Goal: Transaction & Acquisition: Purchase product/service

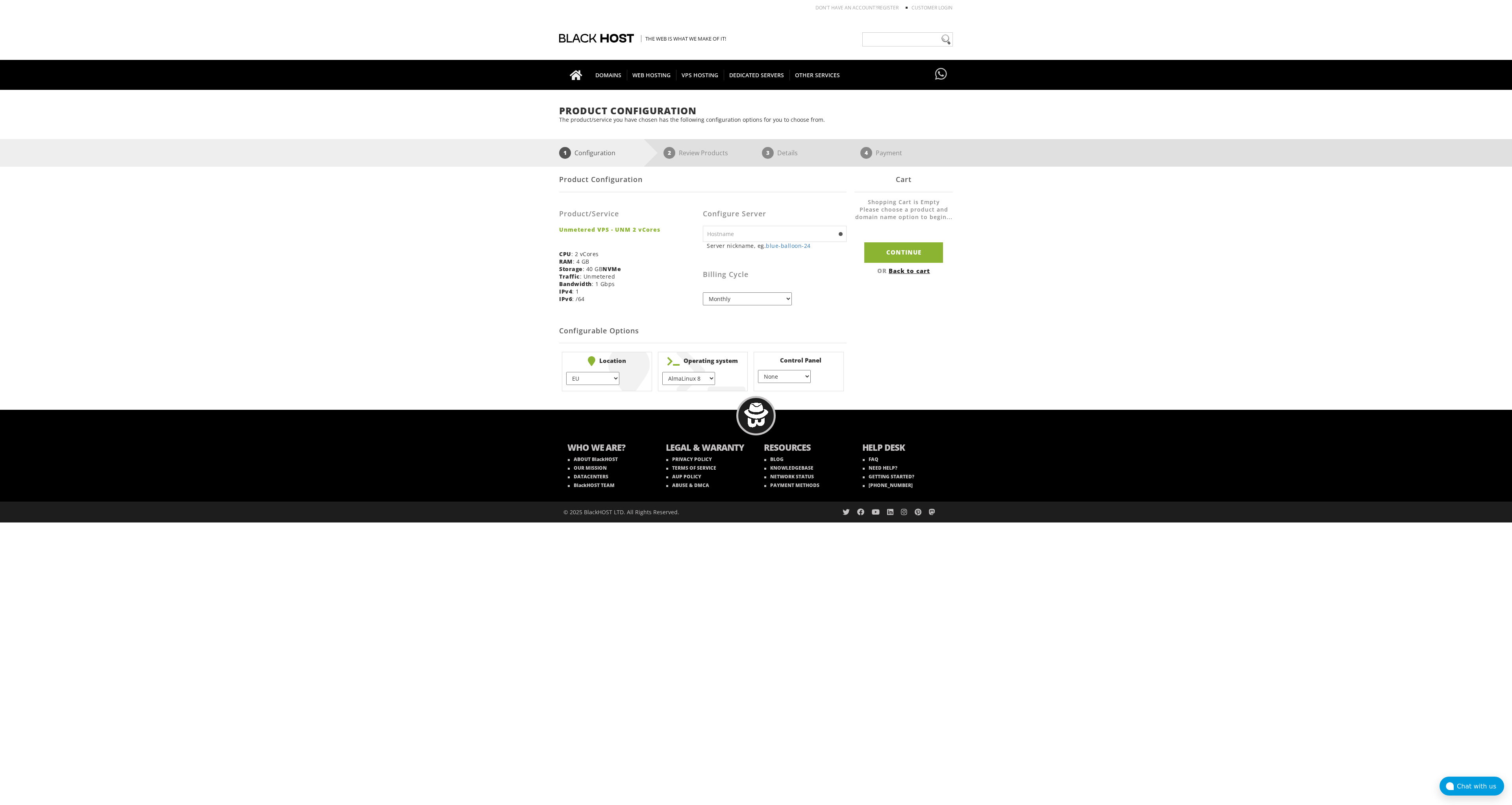
click at [566, 372] on select "EU } USA } London } Amsterdam } Vienna } Chicago }" at bounding box center [592, 378] width 53 height 13
select select "1179"
click option "Vienna" at bounding box center [0, 0] width 0 height 0
click at [663, 372] on select "AlmaLinux 8 } AlmaLinux 9 } AlmaLinux 10 } Rocky Linux 8 } Rocky Linux 9 } Cent…" at bounding box center [689, 378] width 53 height 13
select select "248"
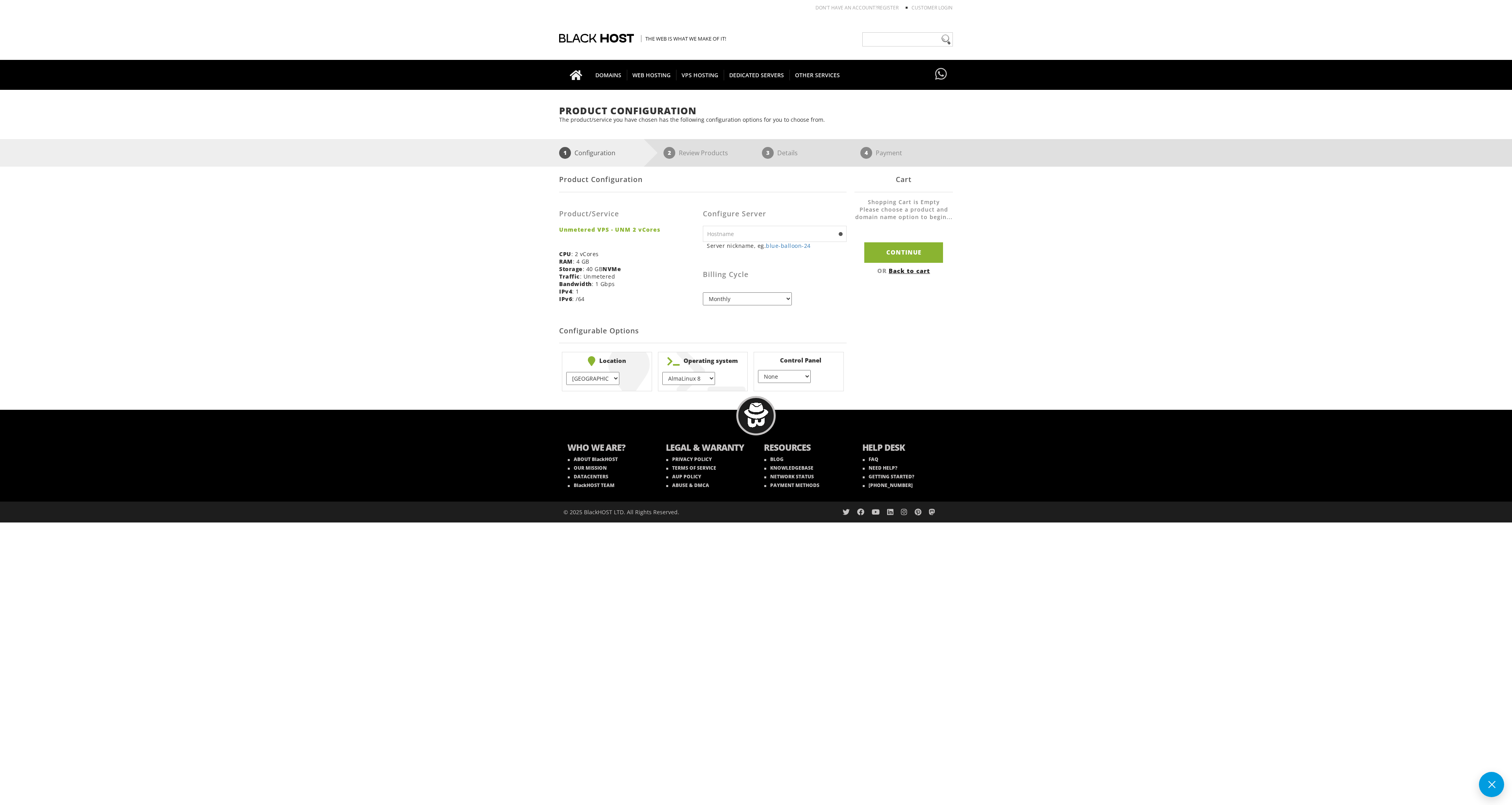
click option "Debian 12" at bounding box center [0, 0] width 0 height 0
click at [758, 370] on select "None } Virtualmin } Cpanel } DirectAdmin }" at bounding box center [784, 376] width 53 height 13
click at [863, 370] on div "Product Configuration Product/Service Unmetered VPS - UNM 2 vCores CPU : 2 vCor…" at bounding box center [756, 280] width 394 height 228
click at [796, 231] on input "text" at bounding box center [775, 234] width 144 height 16
type input "mtcp"
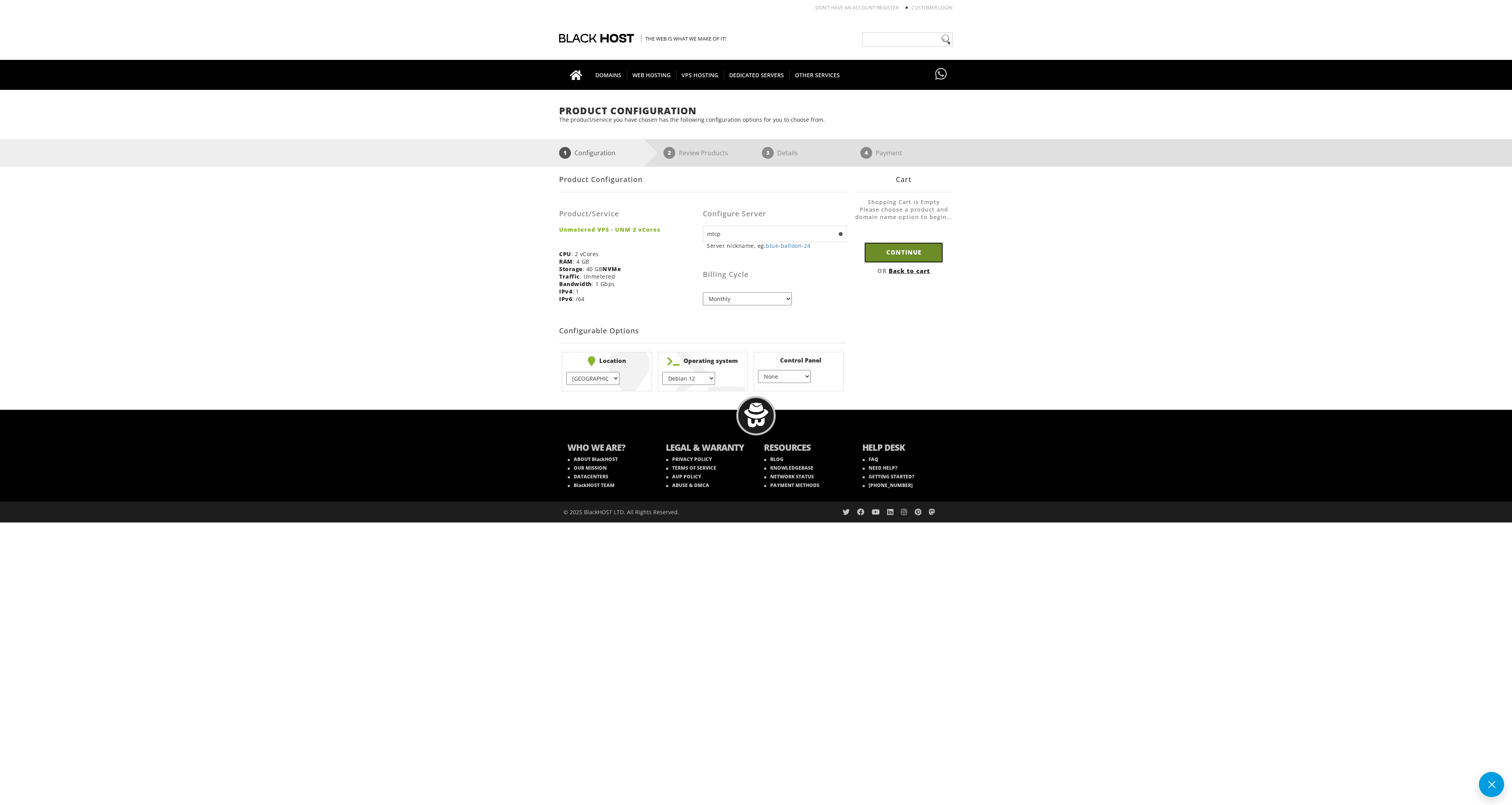
click at [921, 249] on input "Continue" at bounding box center [904, 252] width 79 height 20
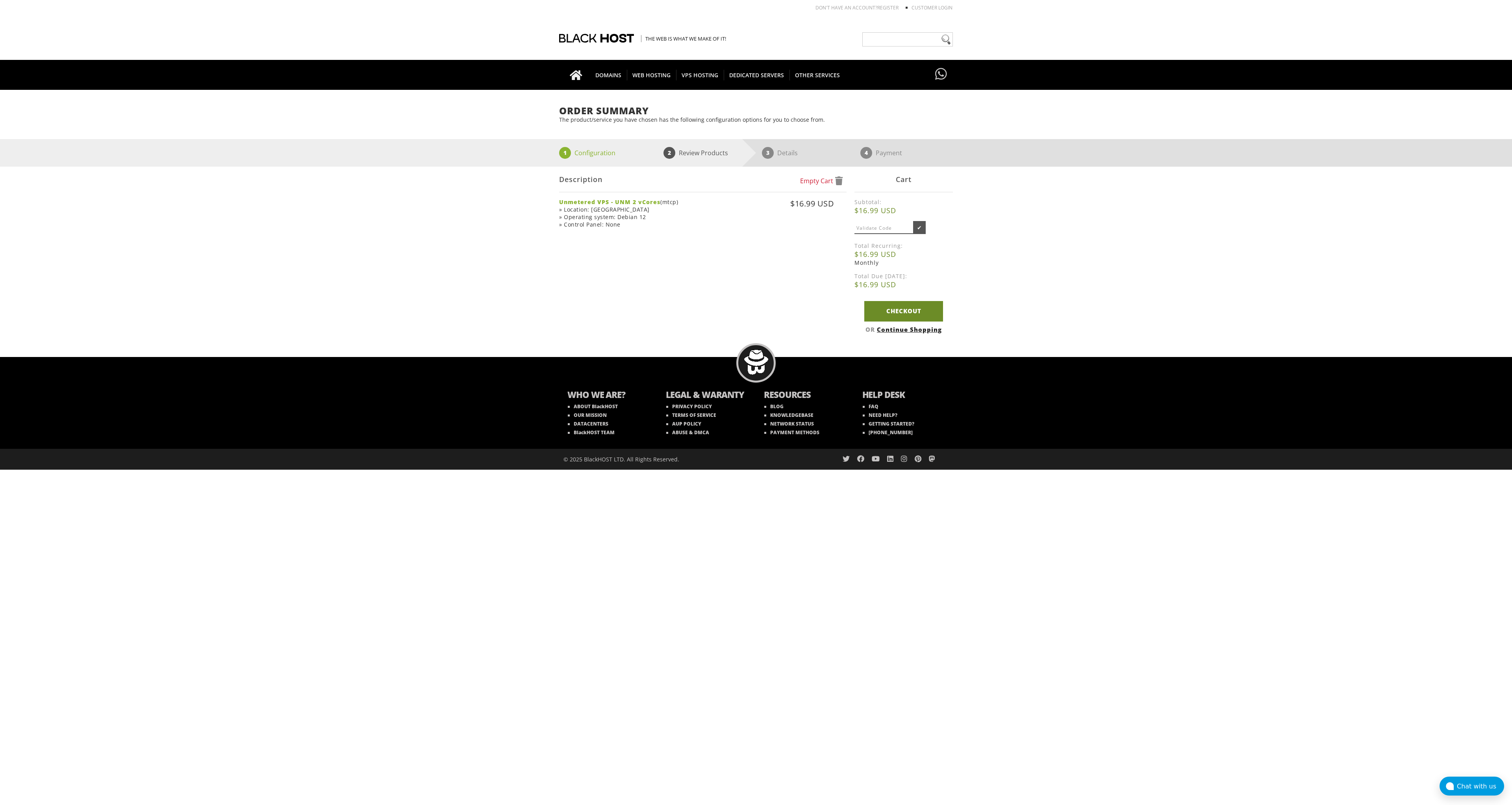
click at [925, 318] on link "Checkout" at bounding box center [904, 310] width 79 height 20
